Goal: Contribute content: Add original content to the website for others to see

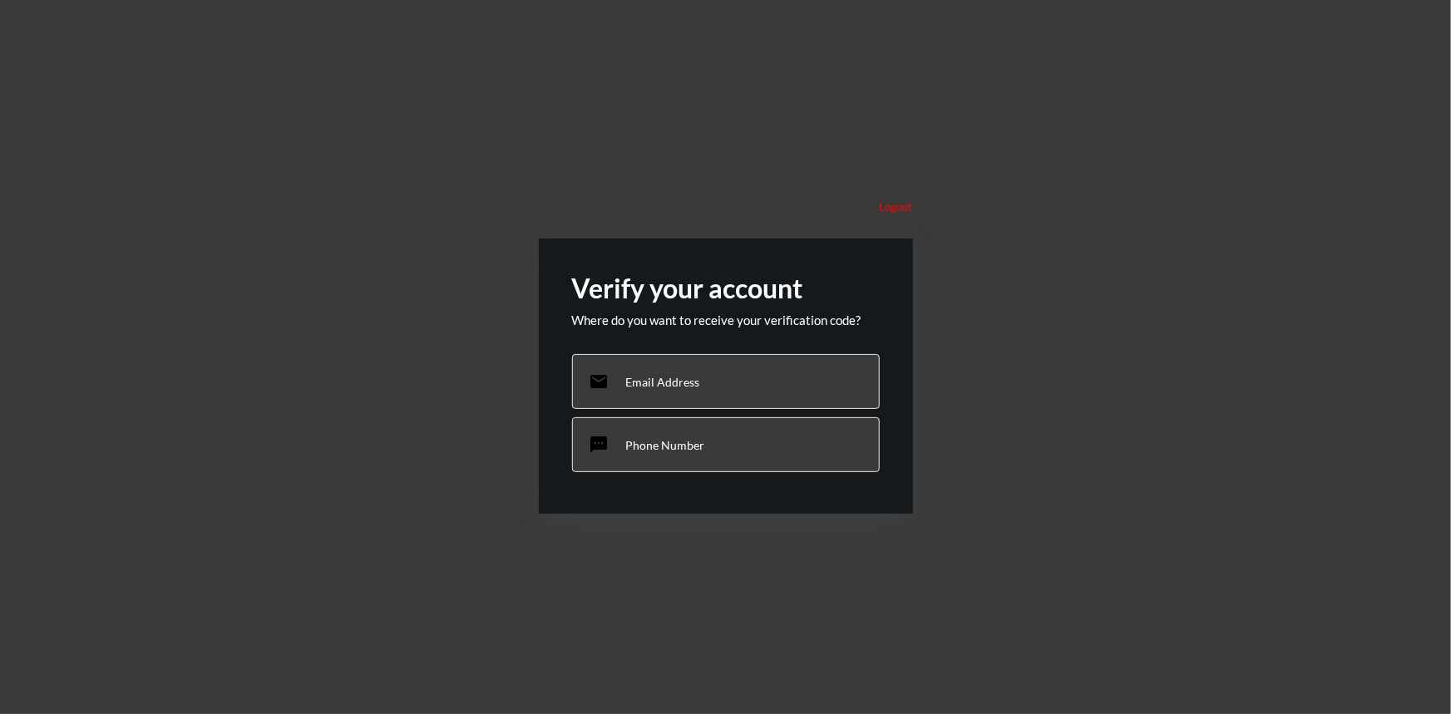
click at [673, 456] on div "sms Phone Number" at bounding box center [726, 444] width 308 height 55
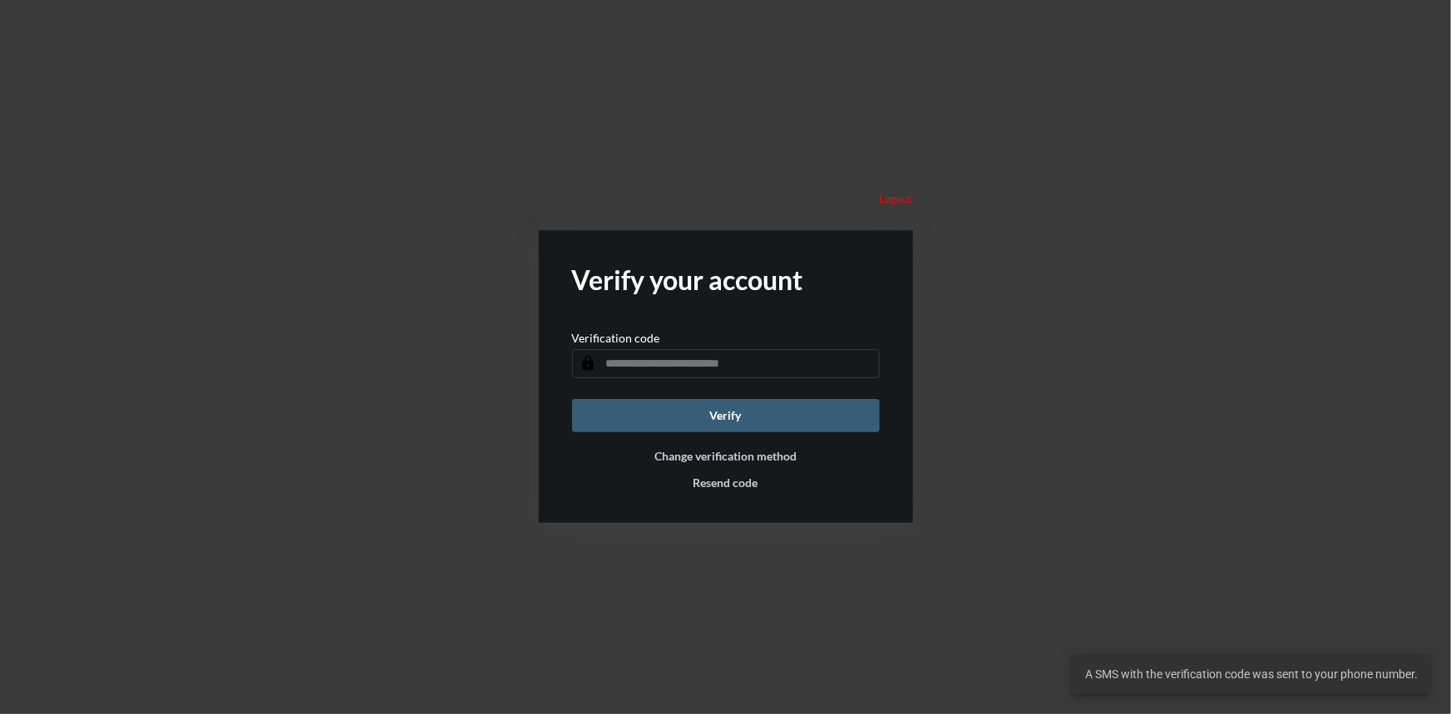
click at [671, 347] on div "Verification code lock" at bounding box center [726, 354] width 308 height 47
click at [671, 362] on input "text" at bounding box center [726, 363] width 308 height 29
type input "******"
click at [732, 431] on form "Verify your account Verification code lock ****** Verify Change verification me…" at bounding box center [726, 376] width 374 height 293
click at [738, 417] on button "Verify" at bounding box center [726, 415] width 308 height 33
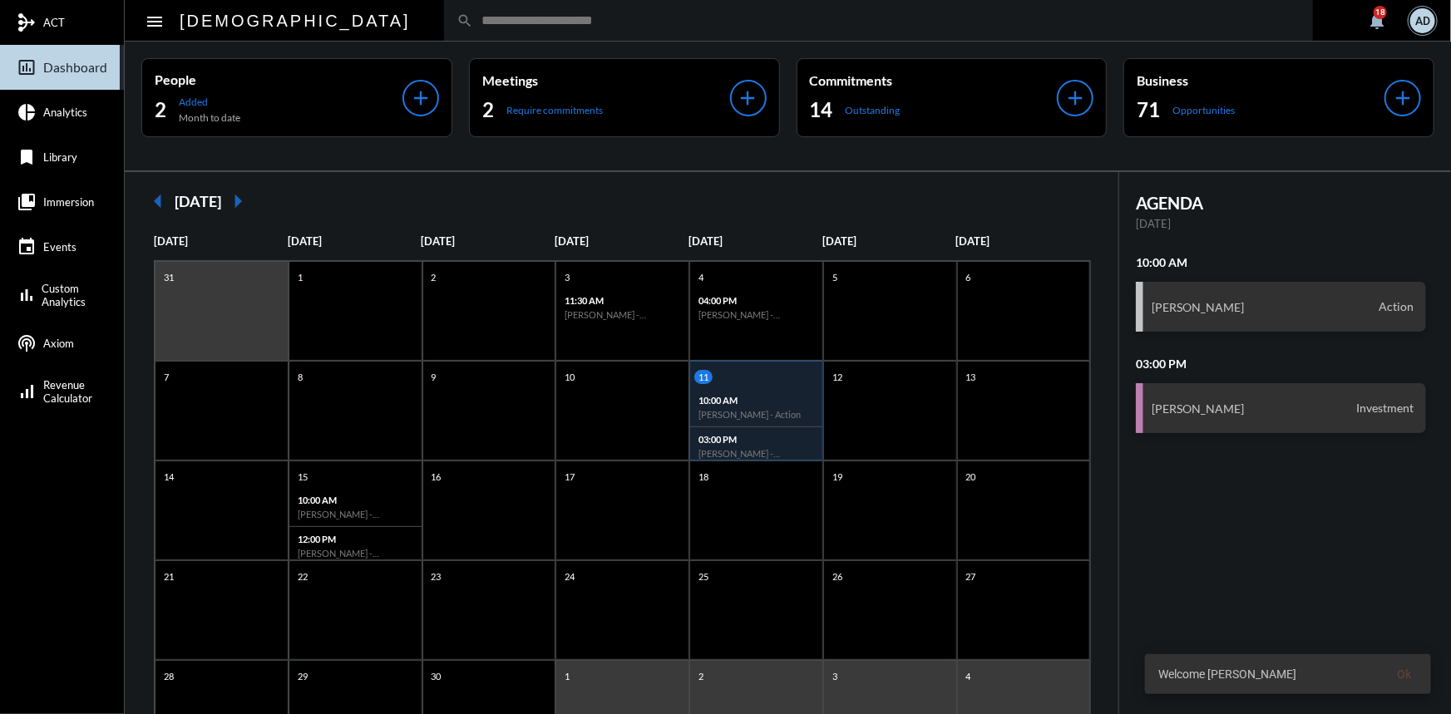
click at [473, 26] on input "text" at bounding box center [886, 20] width 827 height 14
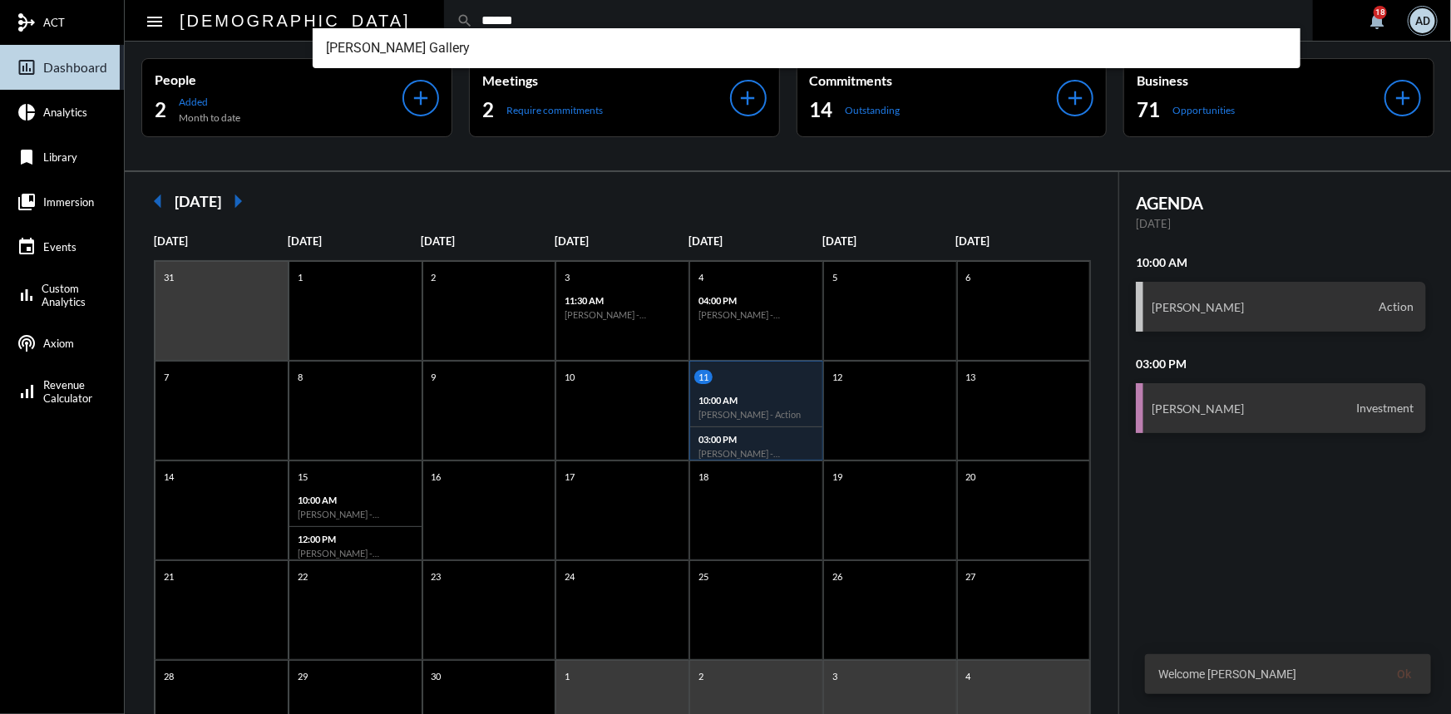
type input "******"
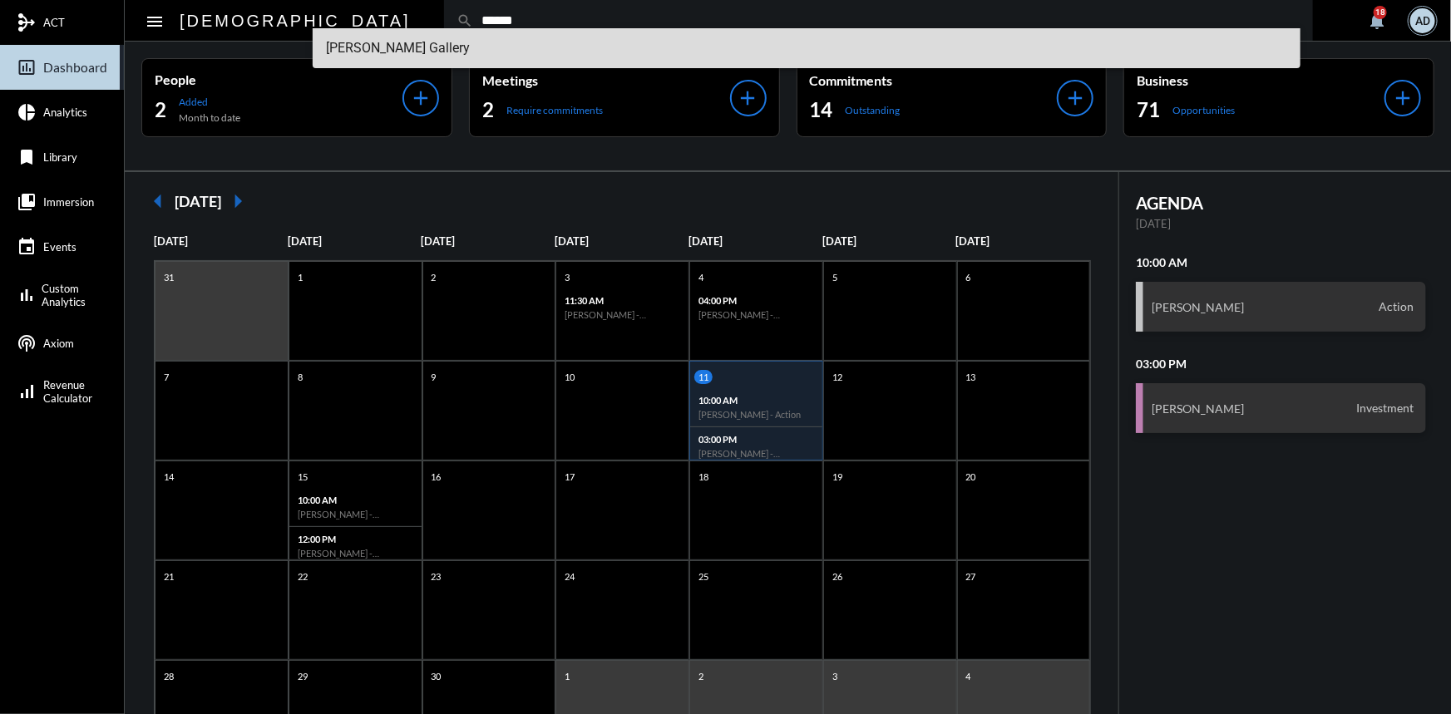
click at [430, 44] on span "Patrick Gallery" at bounding box center [806, 48] width 961 height 40
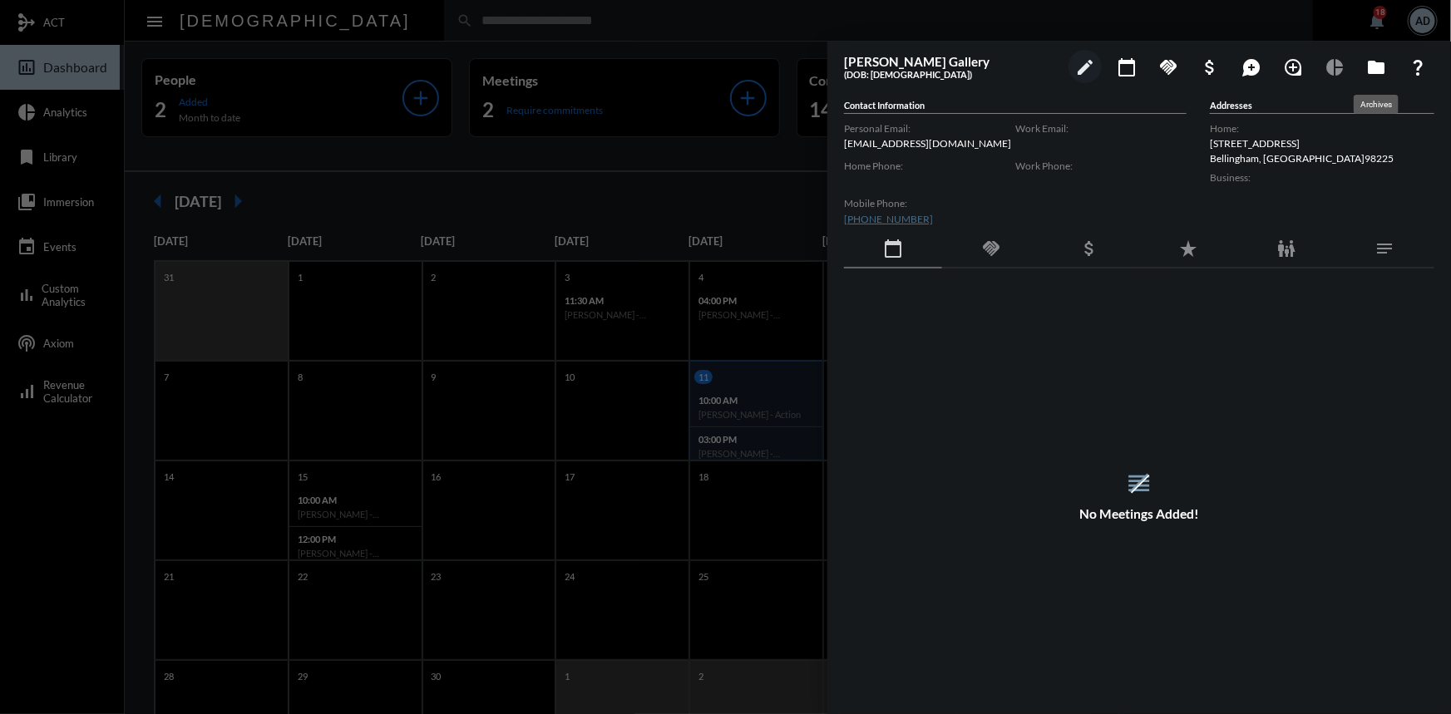
click at [1376, 67] on mat-icon "folder" at bounding box center [1376, 67] width 20 height 20
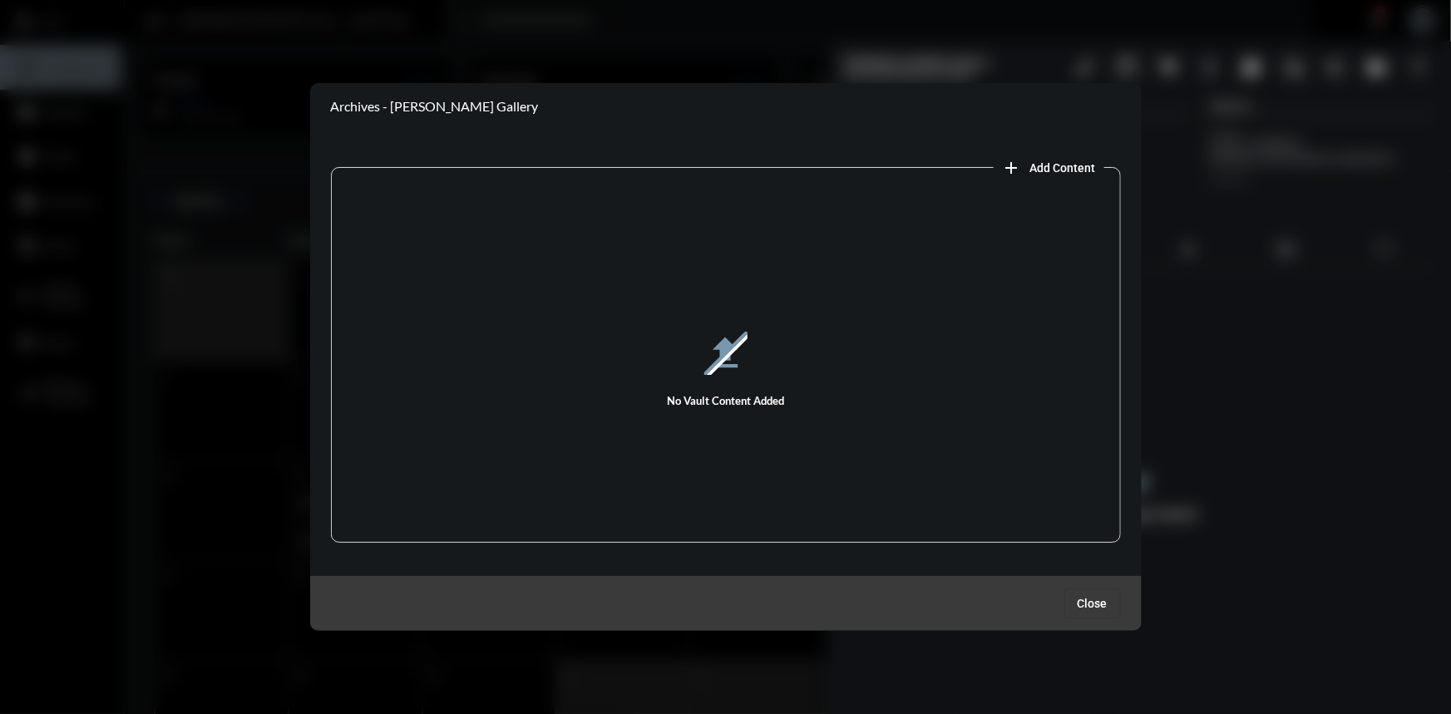
click at [1022, 167] on span "add Add Content" at bounding box center [1049, 166] width 94 height 13
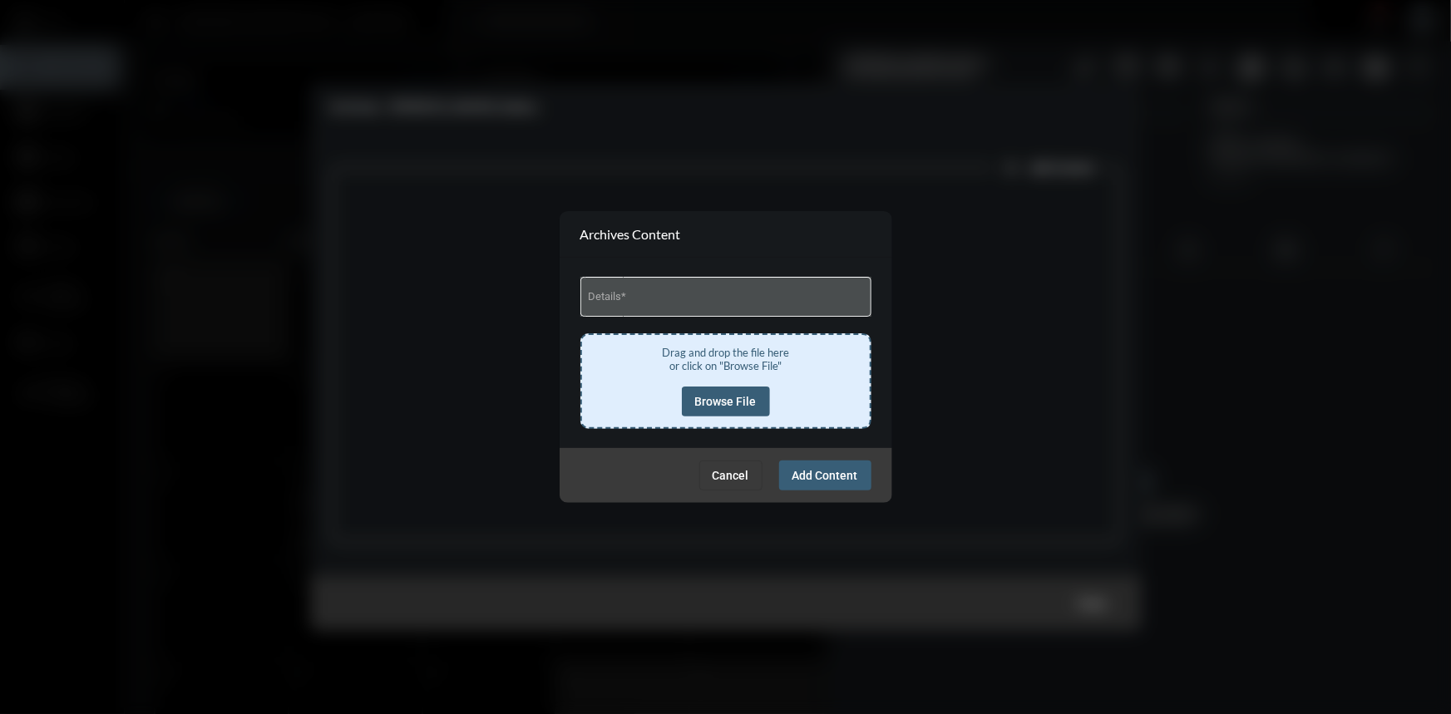
click at [683, 290] on div "Details *" at bounding box center [725, 295] width 275 height 42
click at [673, 299] on input "Details *" at bounding box center [725, 299] width 275 height 12
type input "**********"
click at [726, 401] on span "Browse File" at bounding box center [726, 401] width 62 height 13
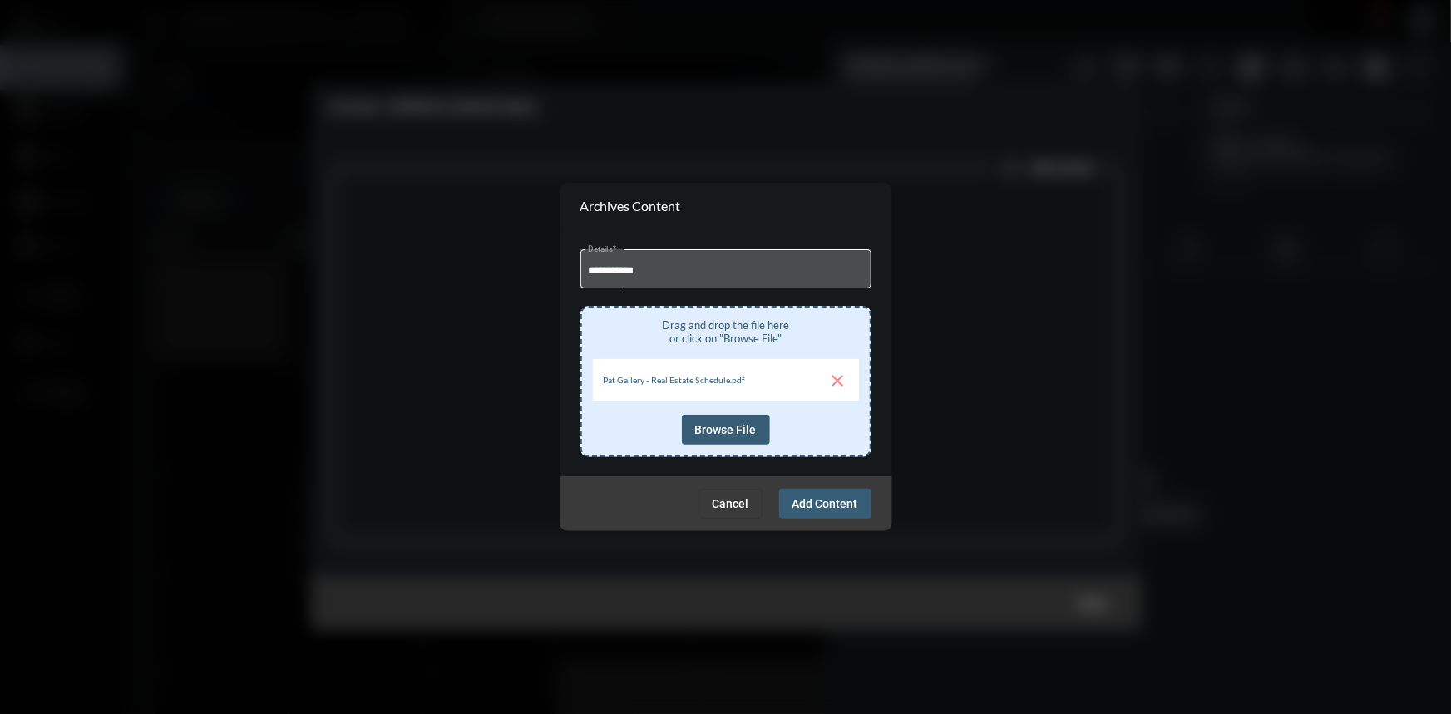
click at [823, 507] on span "Add Content" at bounding box center [825, 503] width 66 height 13
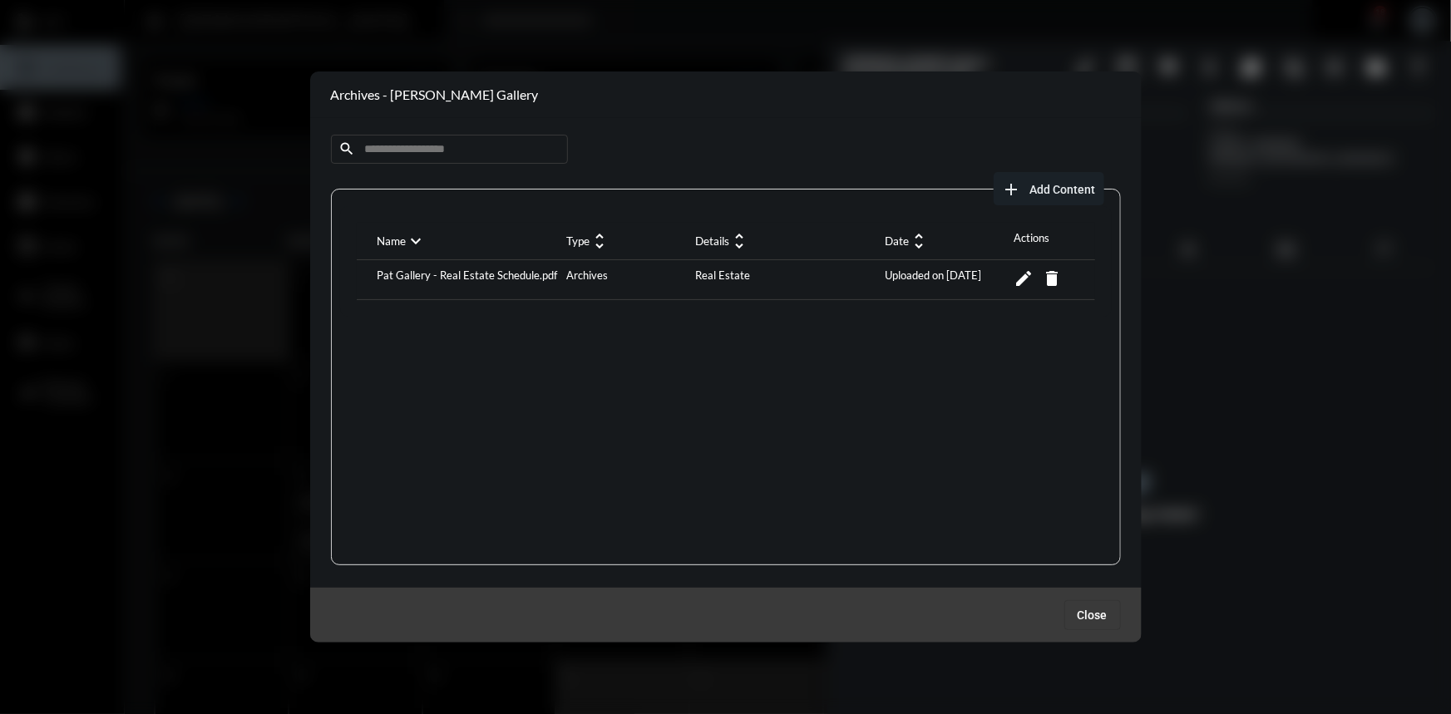
click at [1089, 619] on span "Close" at bounding box center [1092, 614] width 30 height 13
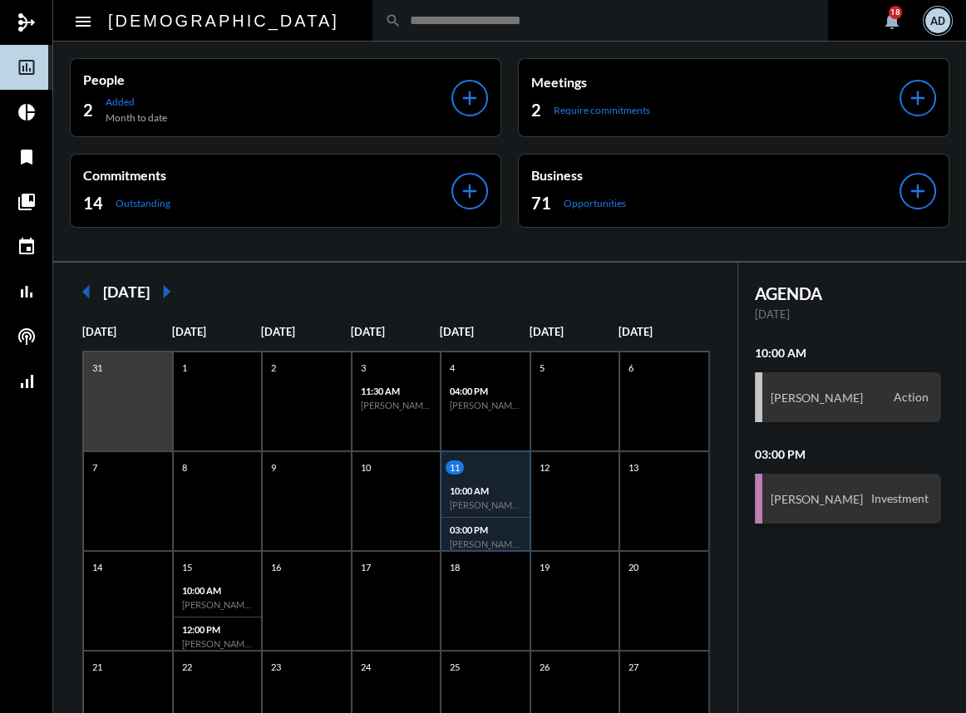
click at [402, 23] on input "text" at bounding box center [609, 20] width 414 height 14
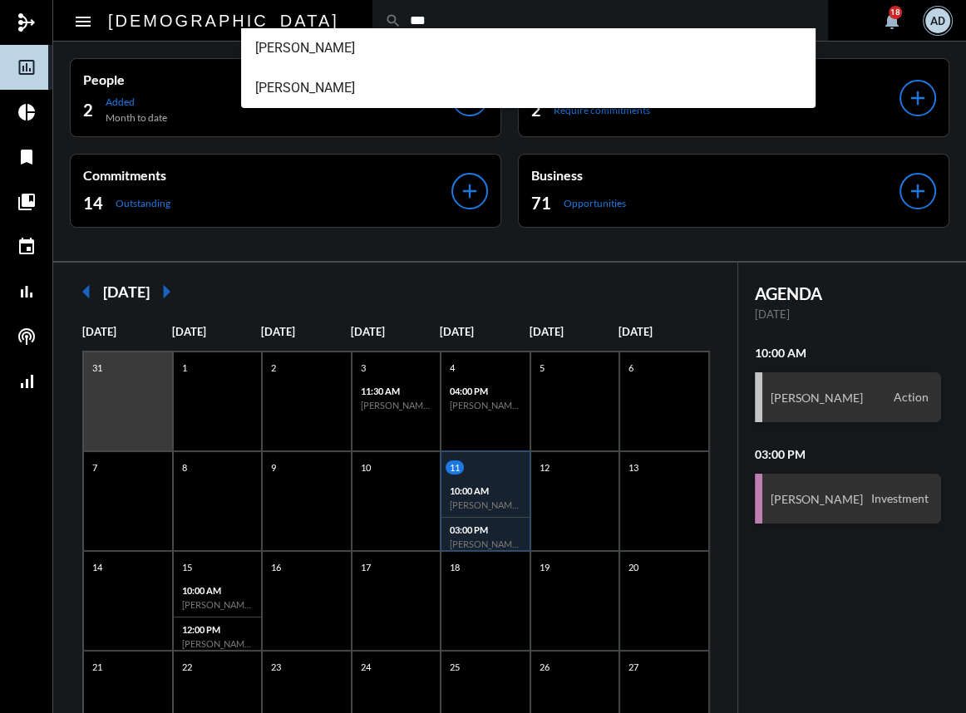
type input "***"
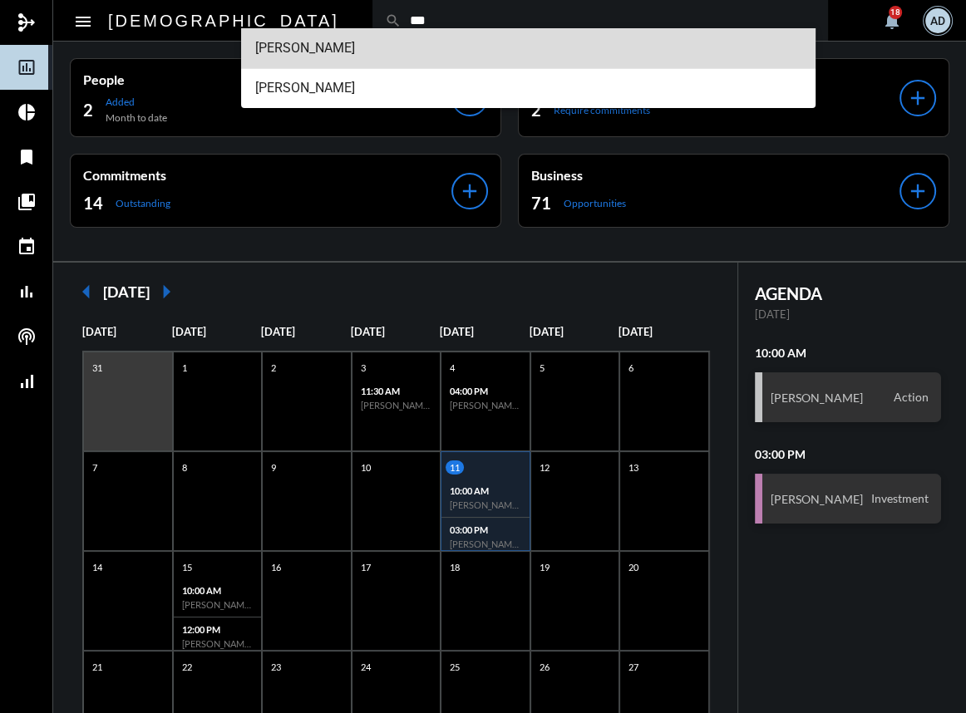
click at [324, 57] on span "Jenny Vargas" at bounding box center [527, 48] width 547 height 40
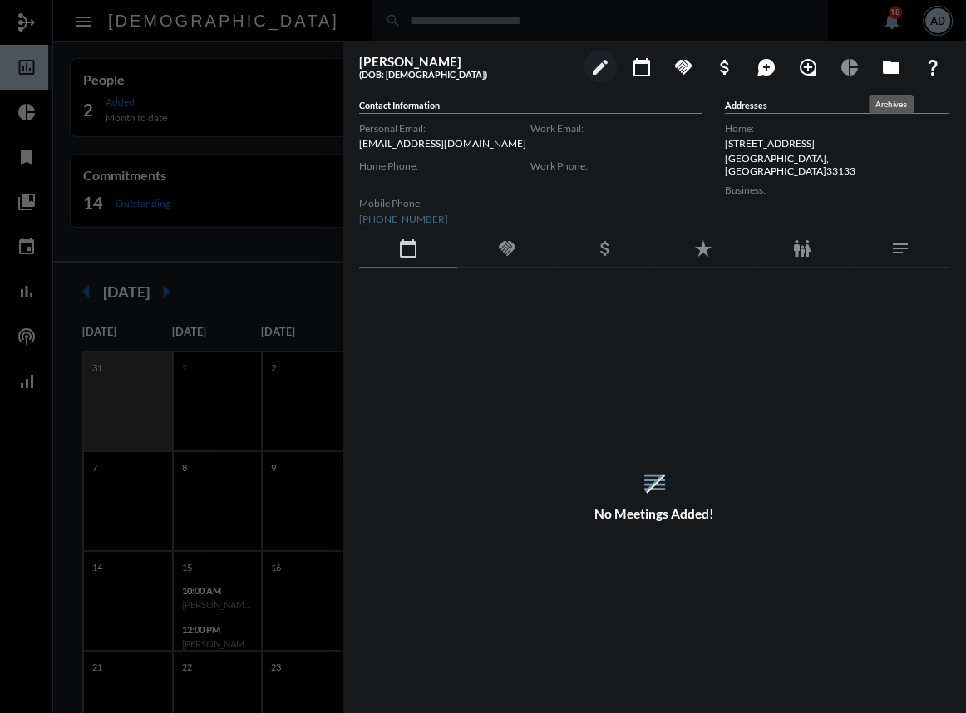
click at [890, 58] on mat-icon "folder" at bounding box center [891, 67] width 20 height 20
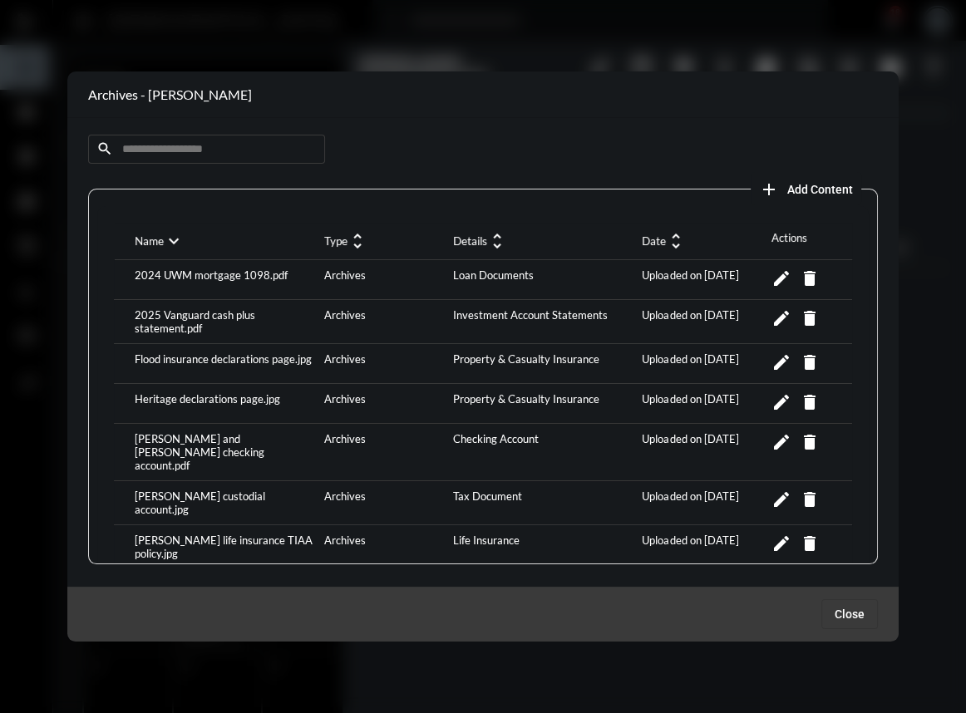
click at [153, 244] on p "Name" at bounding box center [149, 240] width 29 height 13
click at [180, 238] on mat-icon "expand_more" at bounding box center [174, 241] width 20 height 20
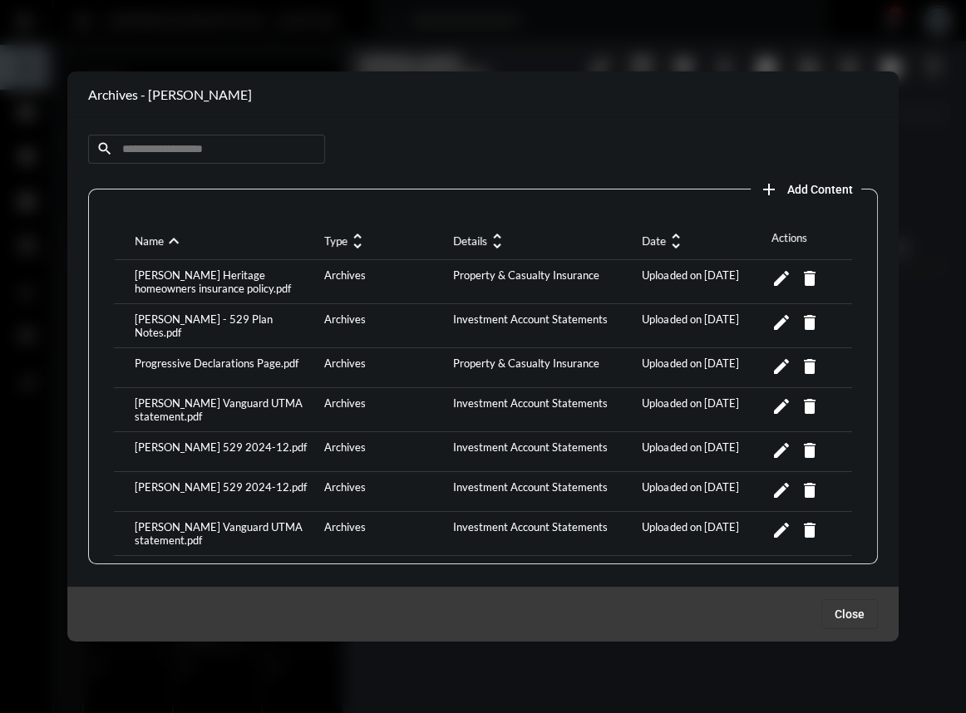
click at [666, 233] on mat-icon "unfold_more" at bounding box center [676, 241] width 20 height 20
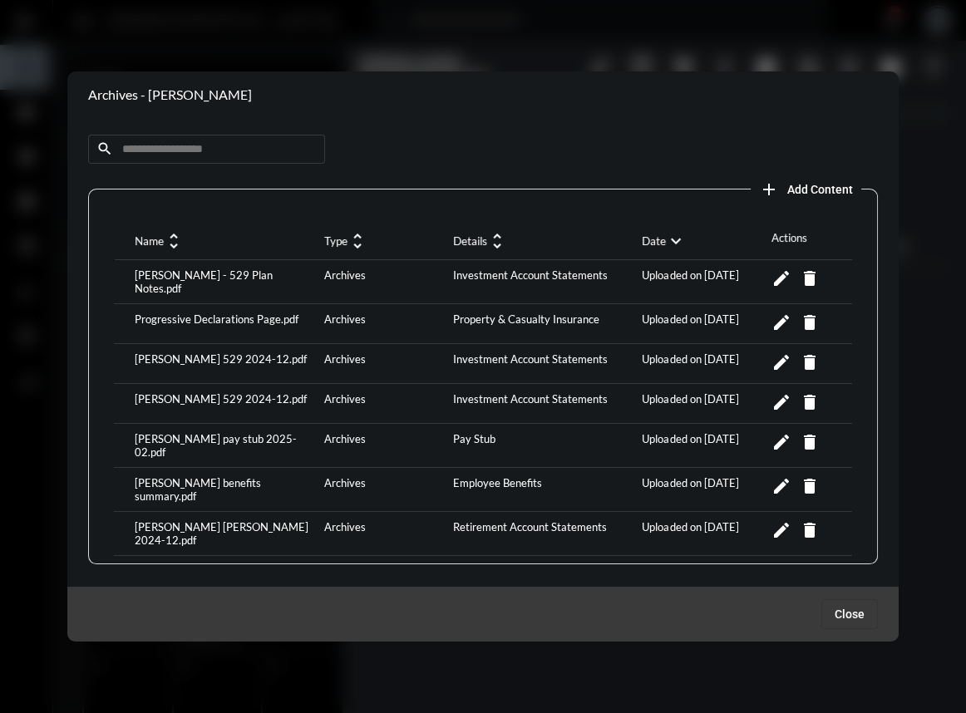
drag, startPoint x: 119, startPoint y: 141, endPoint x: 143, endPoint y: 145, distance: 24.5
click at [119, 141] on input at bounding box center [206, 149] width 237 height 29
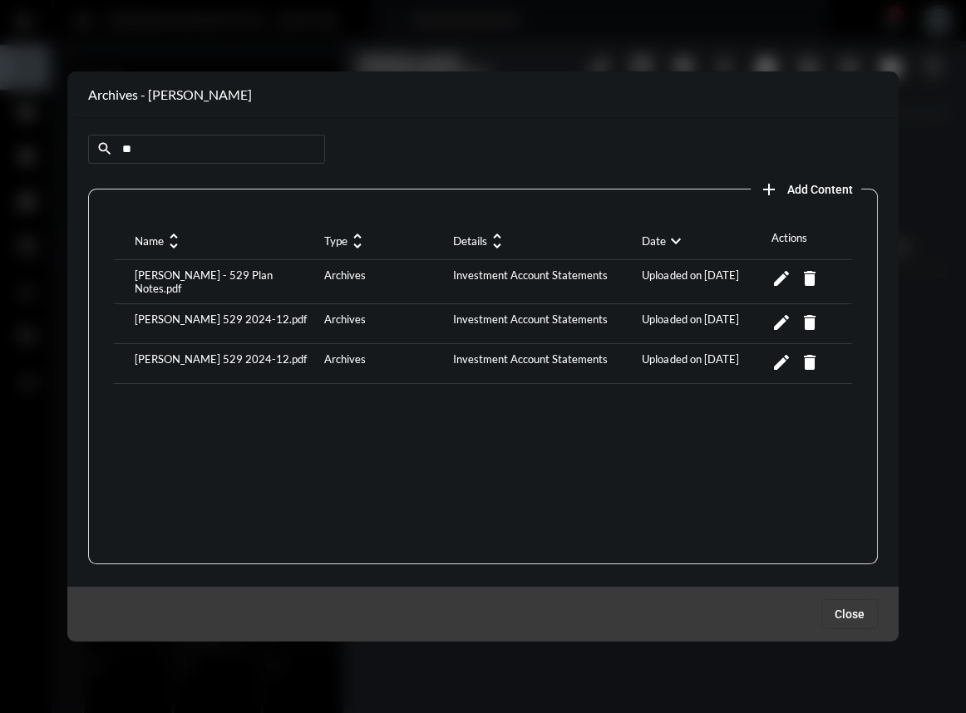
type input "***"
drag, startPoint x: 158, startPoint y: 151, endPoint x: 55, endPoint y: 151, distance: 103.1
click at [58, 151] on div "Archives - Jenny Vargas search *** add Add Content Name unfold_more Type unfold…" at bounding box center [483, 356] width 966 height 713
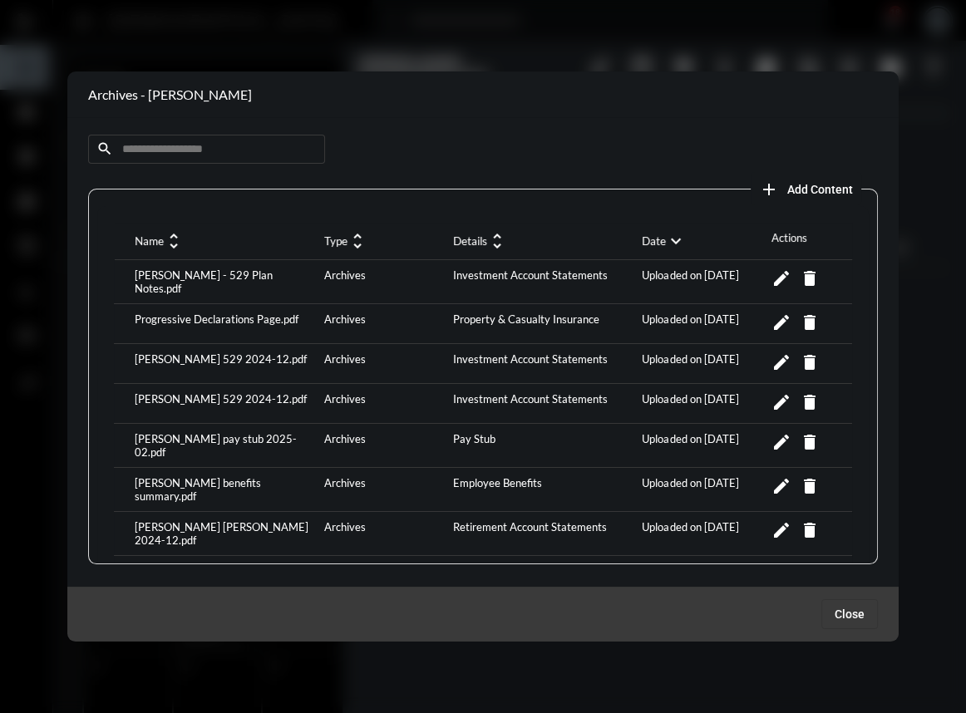
click at [476, 365] on div "Investment Account Statements" at bounding box center [544, 363] width 190 height 22
click at [491, 344] on div "Nolan Vargas 529 2024-12.pdf Archives Investment Account Statements Uploaded on…" at bounding box center [483, 364] width 738 height 40
click at [625, 272] on div "Investment Account Statements" at bounding box center [544, 282] width 190 height 27
click at [487, 264] on div "Vargas - 529 Plan Notes.pdf Archives Investment Account Statements Uploaded on …" at bounding box center [483, 282] width 738 height 44
click at [485, 275] on div "Investment Account Statements" at bounding box center [544, 282] width 190 height 27
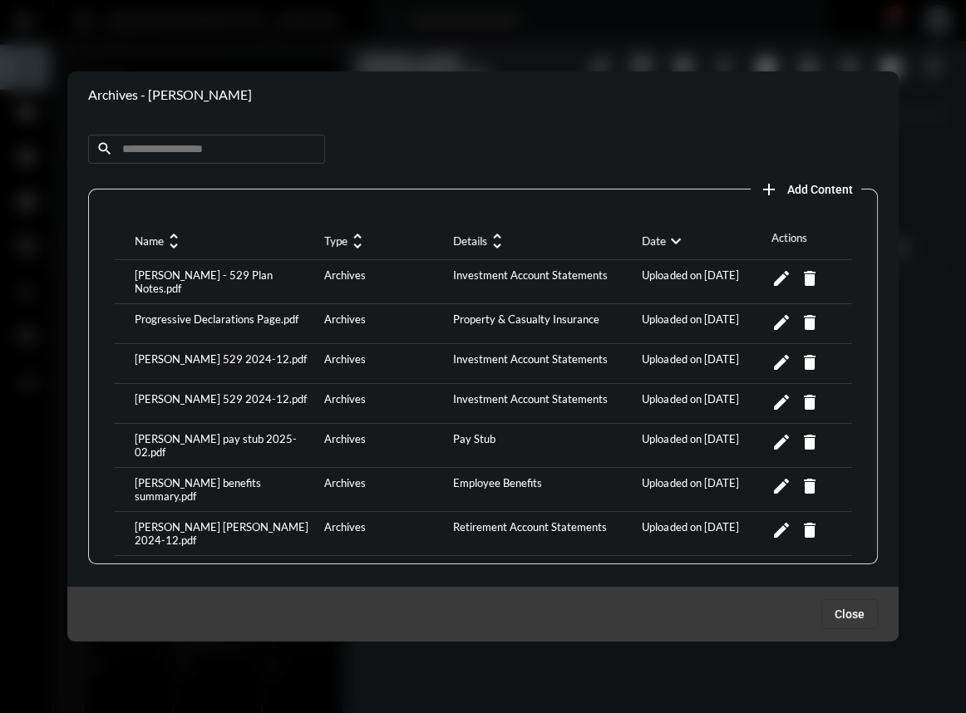
click at [677, 276] on div "Uploaded on 3/10/25" at bounding box center [702, 282] width 129 height 27
click at [172, 273] on div "Vargas - 529 Plan Notes.pdf" at bounding box center [226, 282] width 190 height 27
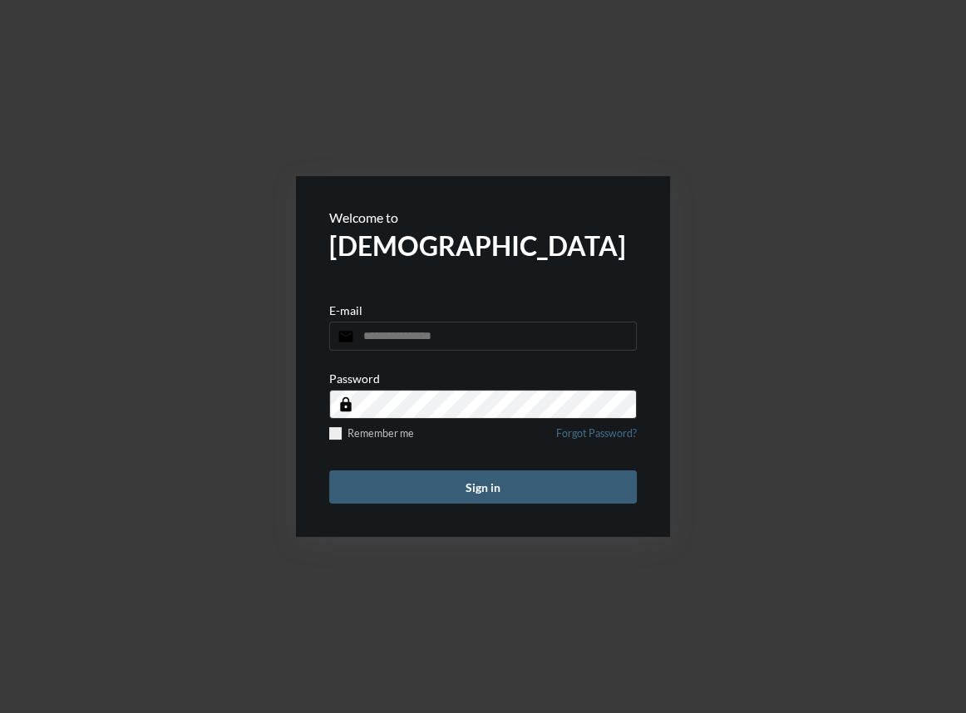
type input "**********"
click at [431, 483] on button "Sign in" at bounding box center [483, 487] width 308 height 33
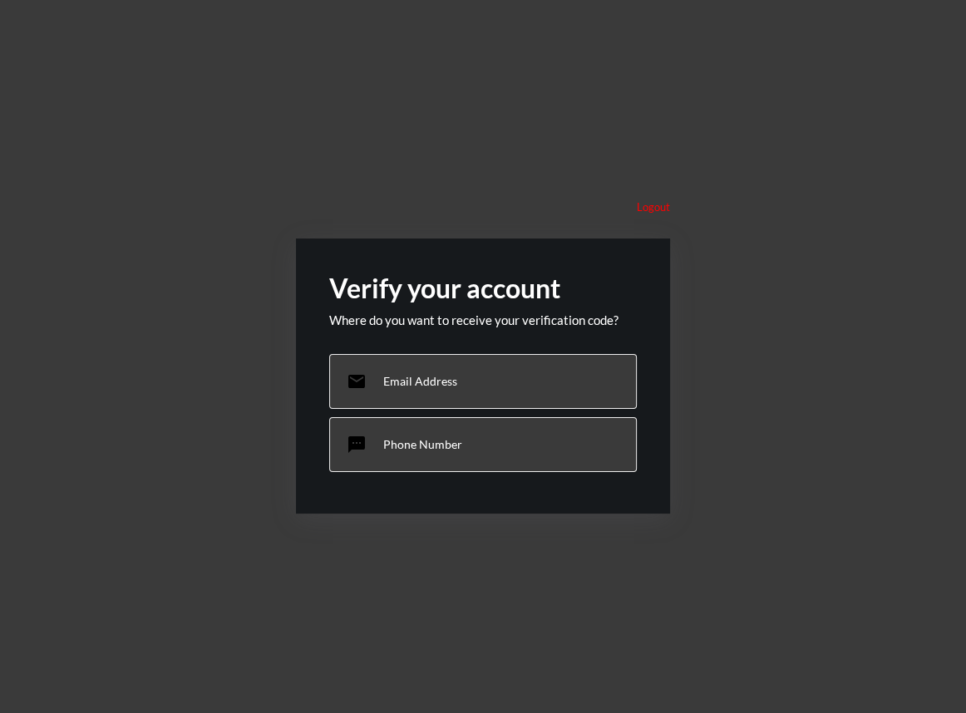
click at [543, 438] on div "sms Phone Number" at bounding box center [483, 444] width 308 height 55
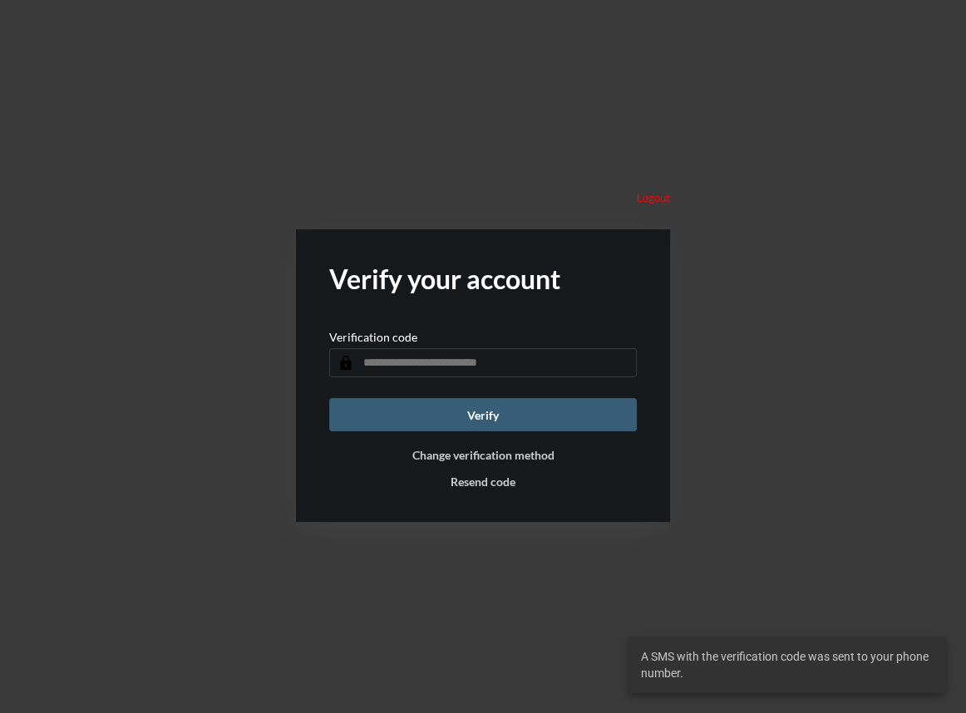
click at [419, 372] on input "text" at bounding box center [483, 362] width 308 height 29
type input "******"
click at [521, 416] on button "Verify" at bounding box center [483, 414] width 308 height 33
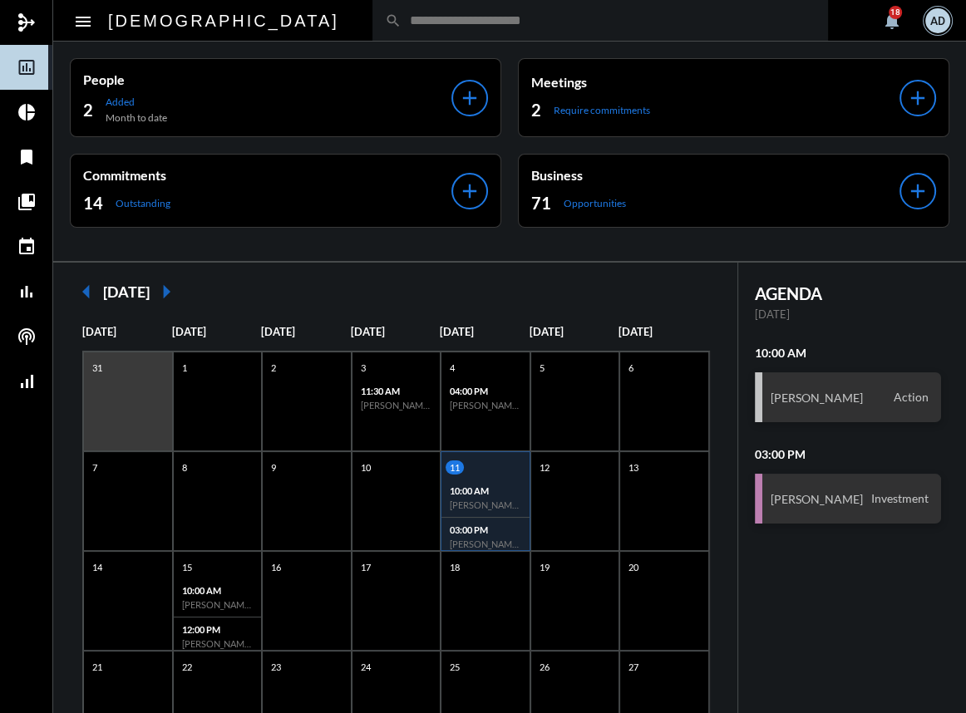
click at [402, 23] on input "text" at bounding box center [609, 20] width 414 height 14
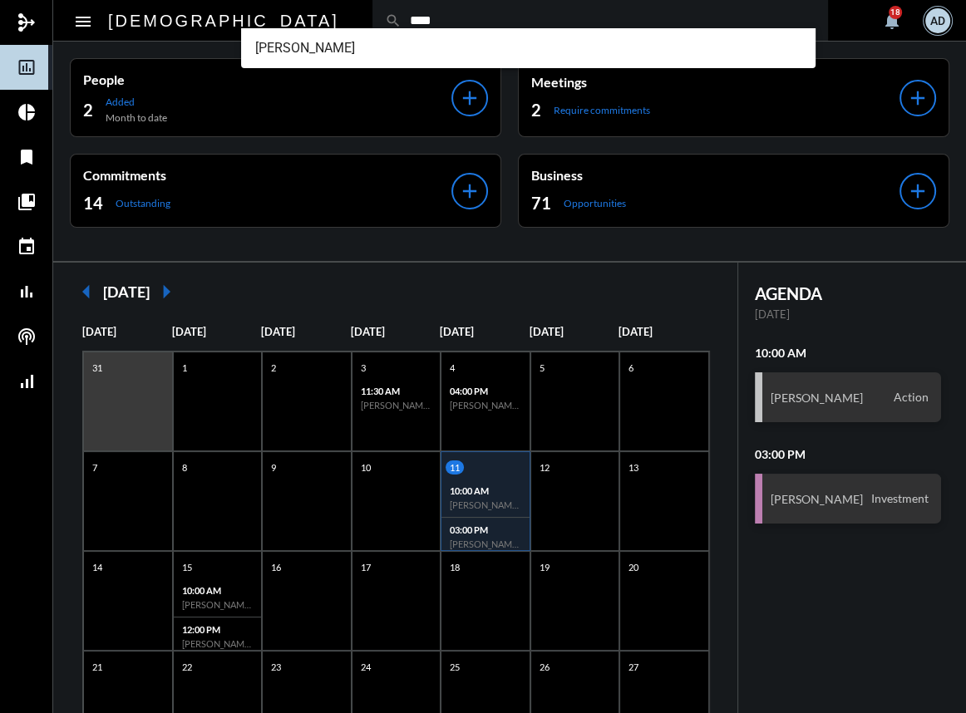
type input "****"
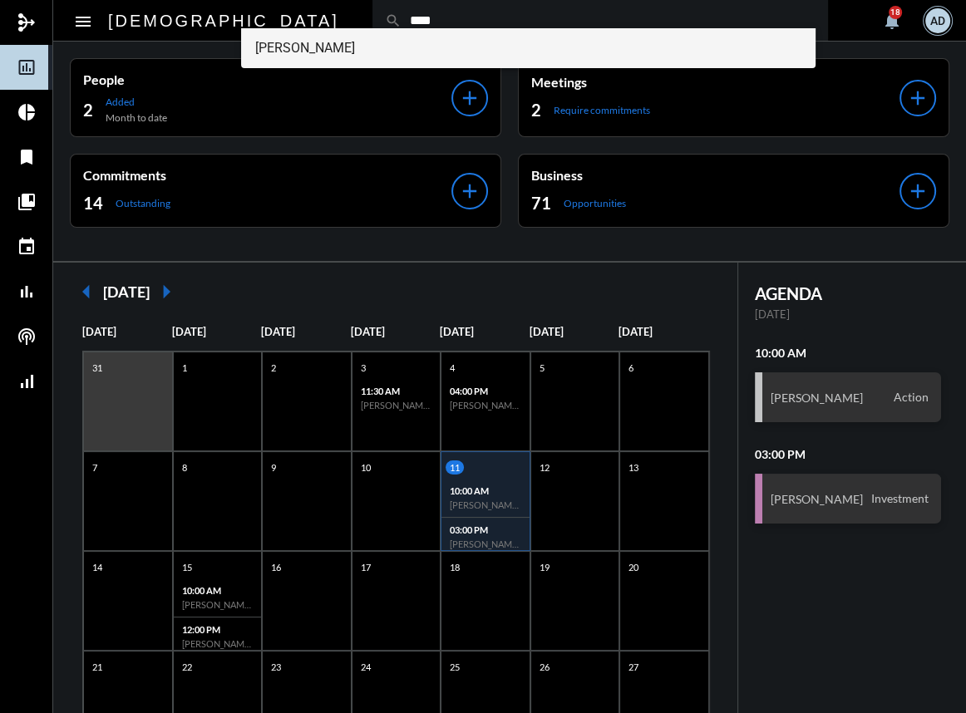
click at [310, 33] on span "Christine Coder" at bounding box center [527, 48] width 547 height 40
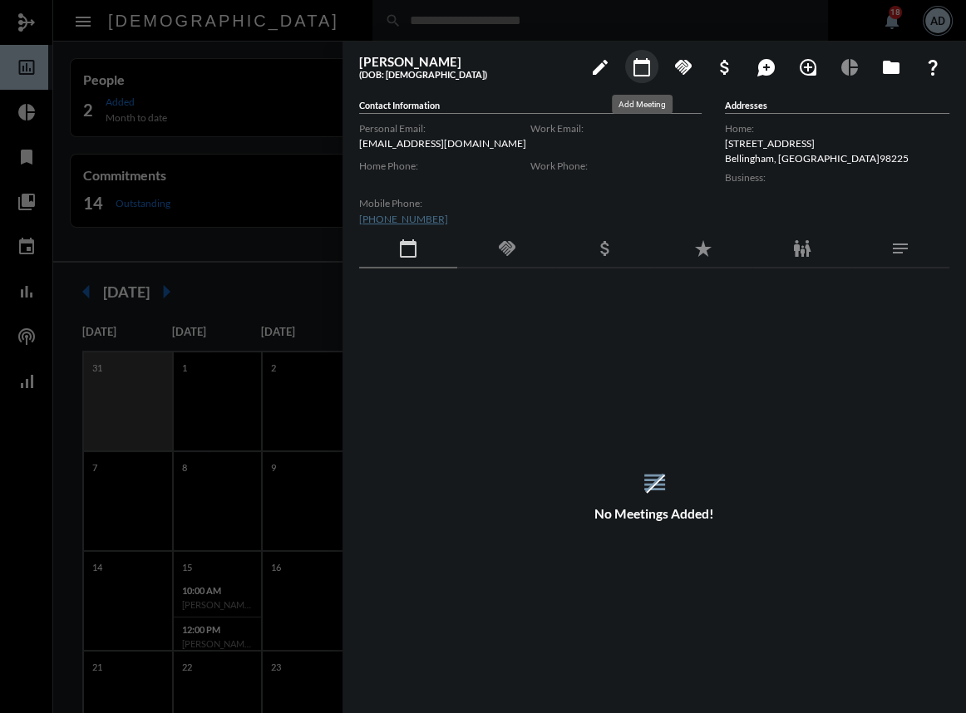
click at [642, 63] on mat-icon "calendar_today" at bounding box center [642, 67] width 20 height 20
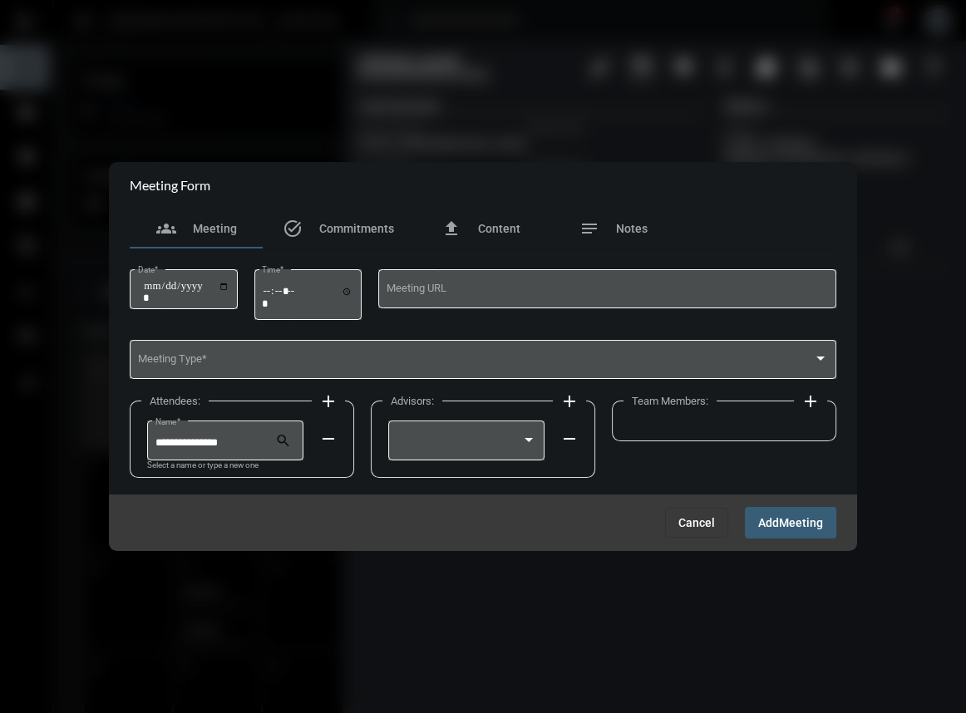
click at [694, 505] on div "Cancel Add Meeting" at bounding box center [483, 523] width 748 height 56
click at [690, 515] on button "Cancel" at bounding box center [696, 523] width 63 height 30
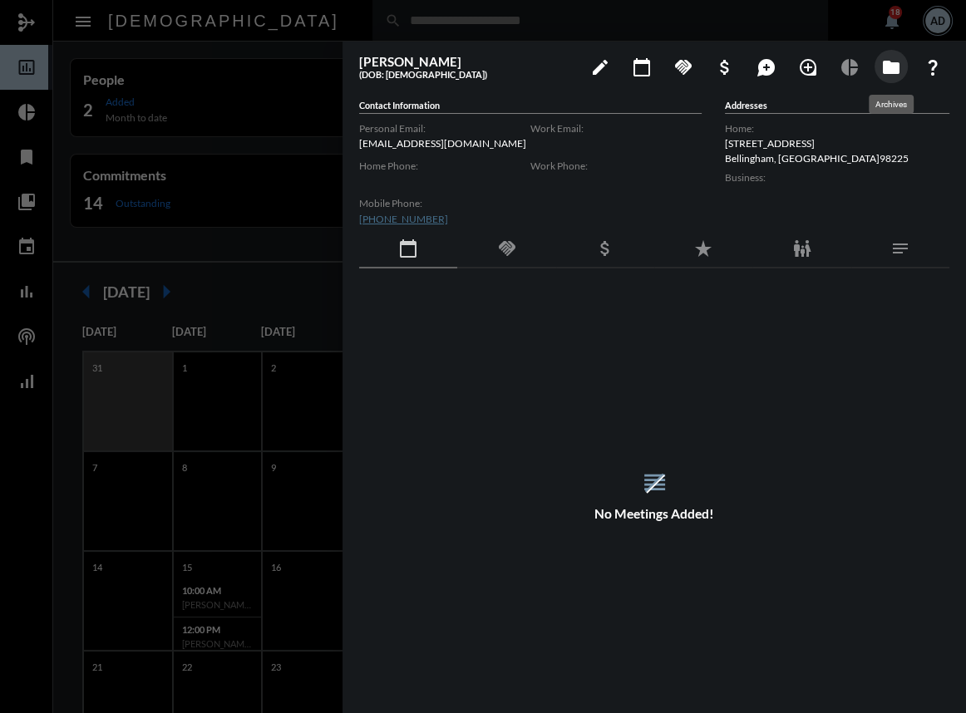
click at [889, 66] on mat-icon "folder" at bounding box center [891, 67] width 20 height 20
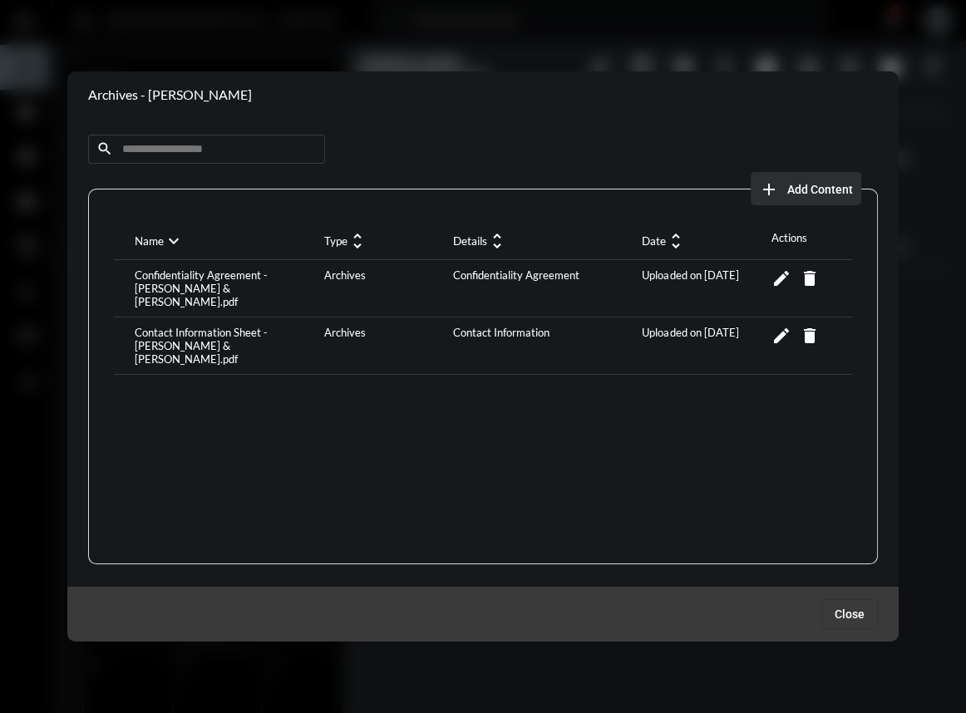
click at [766, 184] on mat-icon "add" at bounding box center [769, 190] width 20 height 20
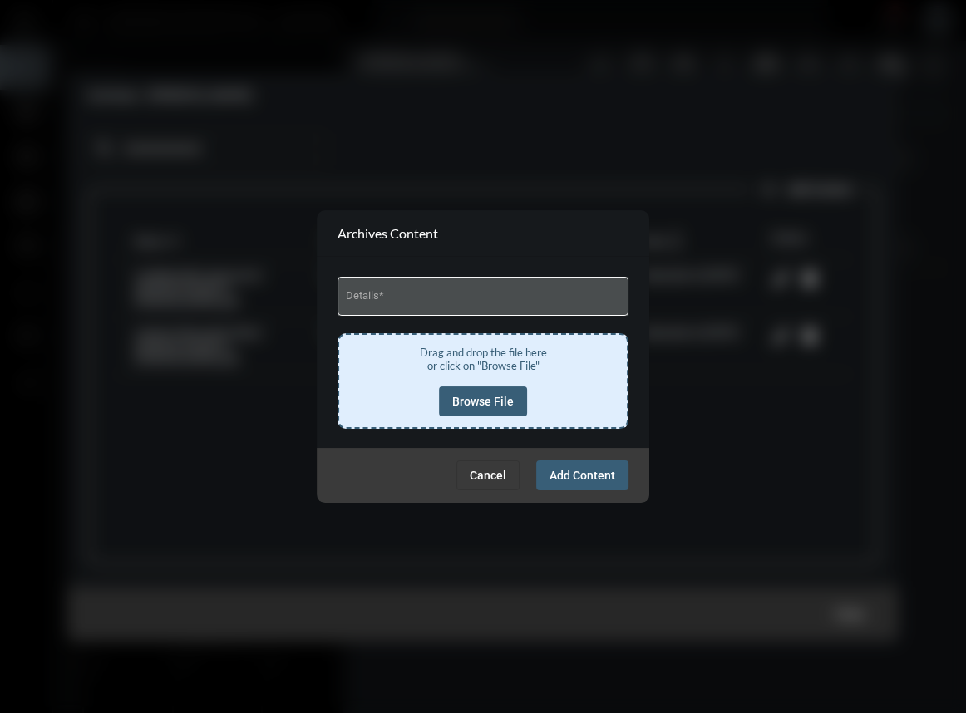
click at [384, 298] on input "Details *" at bounding box center [483, 299] width 275 height 12
type input "**********"
click at [465, 396] on span "Browse File" at bounding box center [483, 401] width 62 height 13
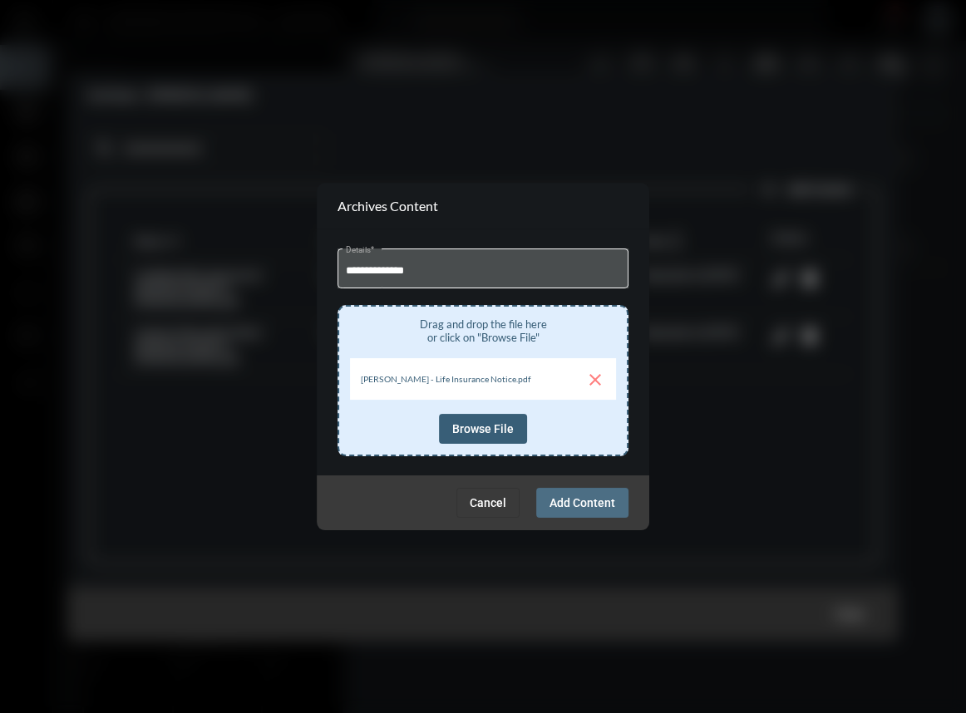
click at [569, 505] on span "Add Content" at bounding box center [582, 502] width 66 height 13
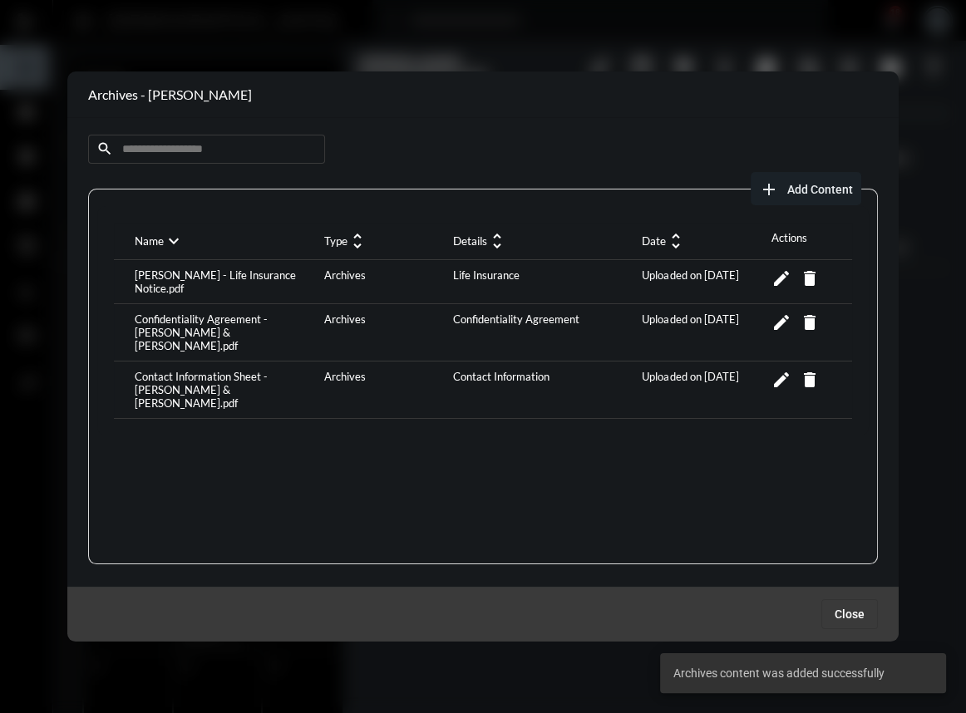
click at [841, 608] on span "Close" at bounding box center [850, 614] width 30 height 13
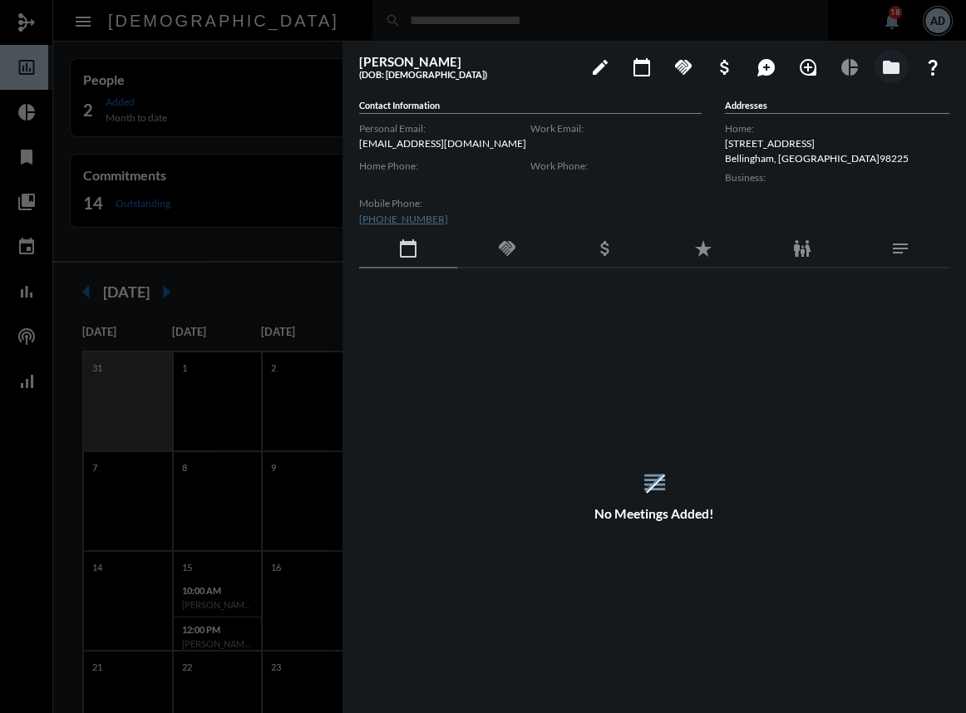
click at [487, 261] on div "handshake" at bounding box center [506, 249] width 98 height 38
click at [606, 264] on div "attach_money" at bounding box center [605, 249] width 98 height 38
click at [278, 192] on div at bounding box center [483, 356] width 966 height 713
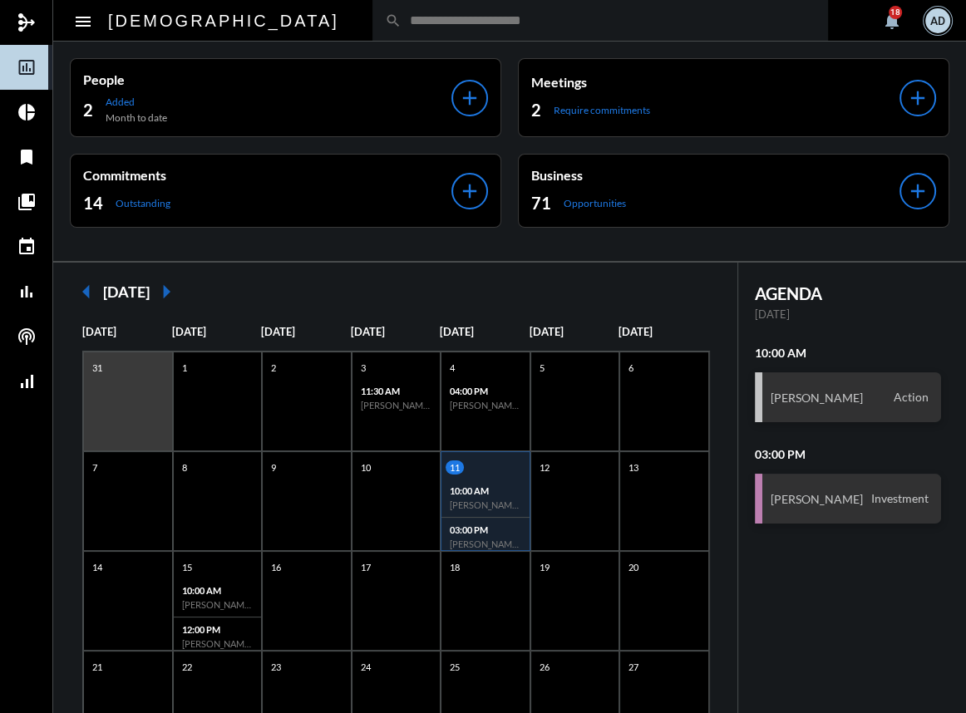
click at [120, 24] on h2 "apostle" at bounding box center [223, 20] width 231 height 27
click at [77, 18] on mat-icon "menu" at bounding box center [83, 22] width 20 height 20
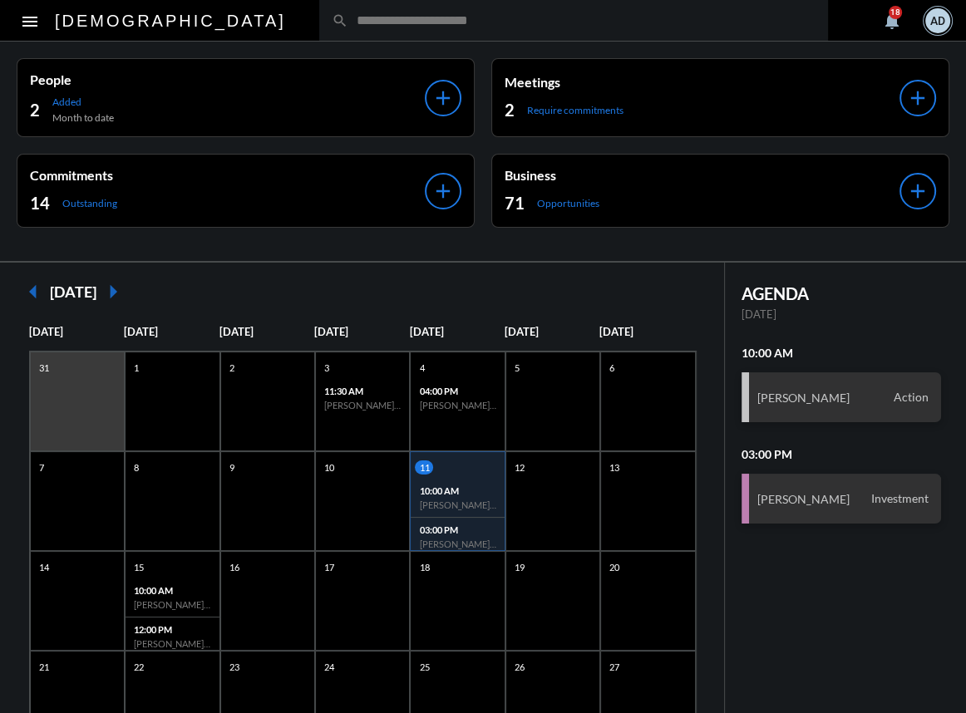
click at [28, 22] on mat-icon "menu" at bounding box center [30, 22] width 20 height 20
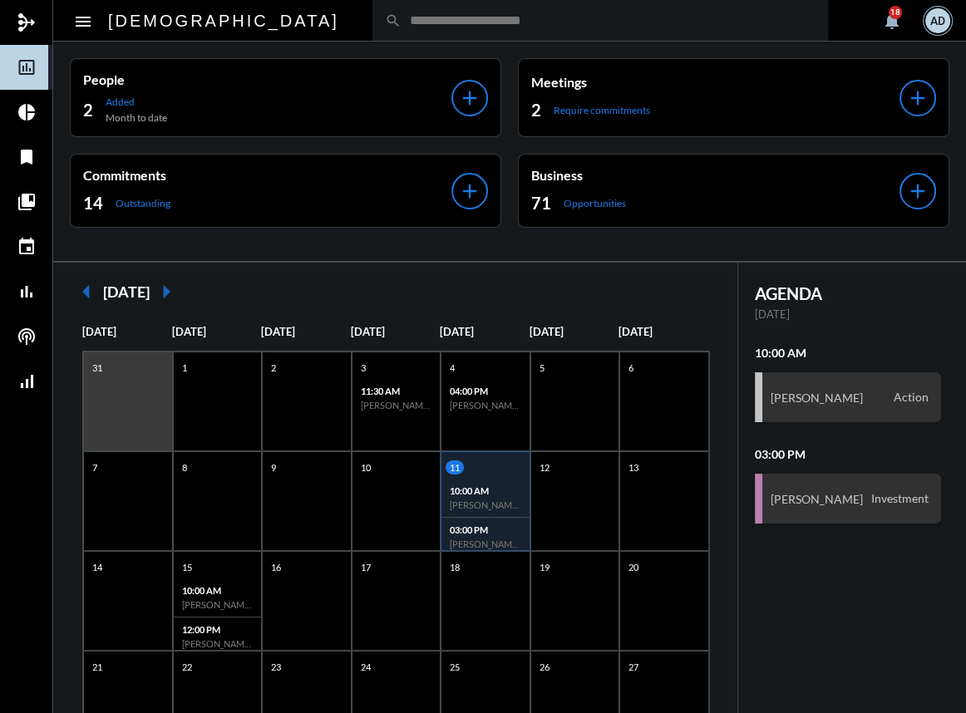
drag, startPoint x: 31, startPoint y: 116, endPoint x: 41, endPoint y: 116, distance: 10.0
click at [31, 116] on mat-icon "pie_chart" at bounding box center [27, 112] width 20 height 20
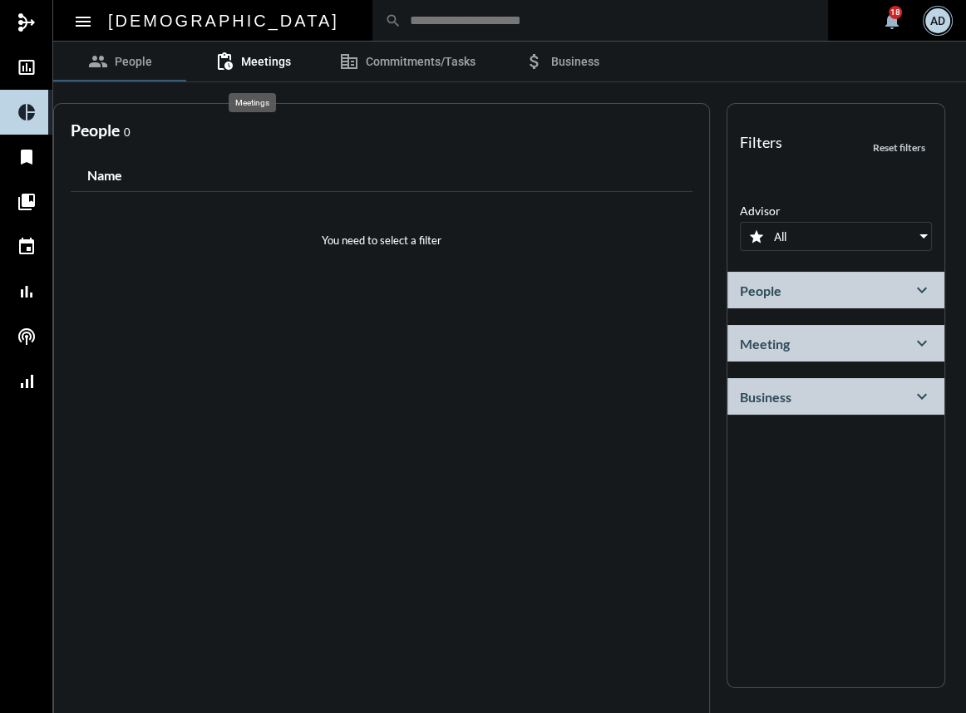
click at [279, 67] on span "Meetings" at bounding box center [266, 61] width 50 height 13
select select
